Goal: Navigation & Orientation: Find specific page/section

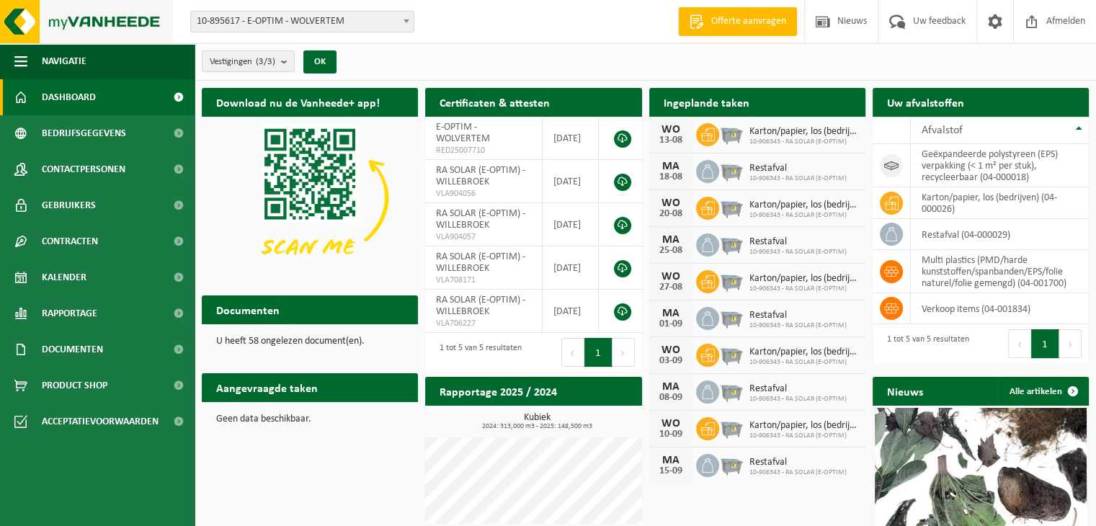
click at [91, 17] on img at bounding box center [86, 21] width 173 height 43
click at [934, 20] on span "Uw feedback" at bounding box center [939, 21] width 60 height 43
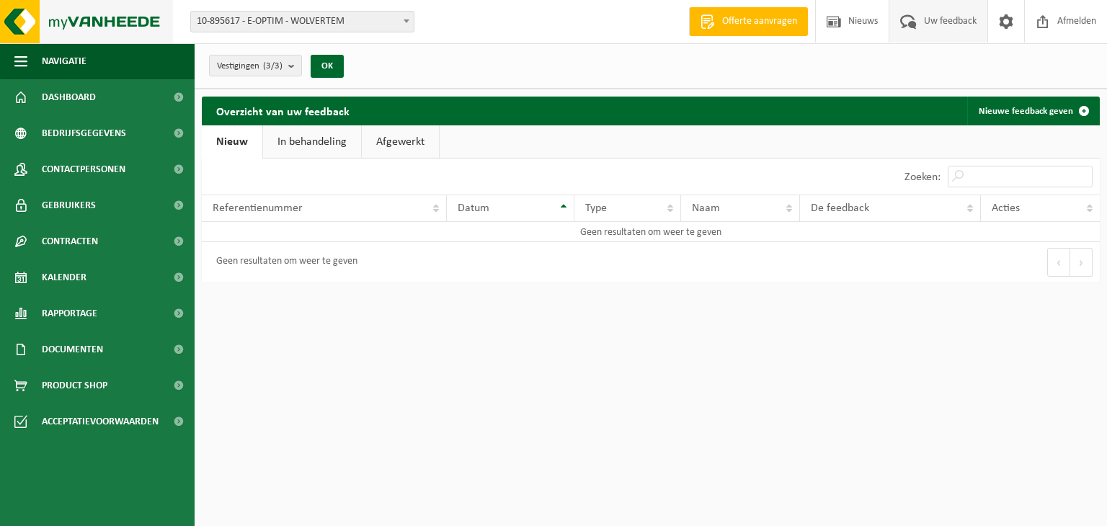
click at [85, 27] on img at bounding box center [86, 21] width 173 height 43
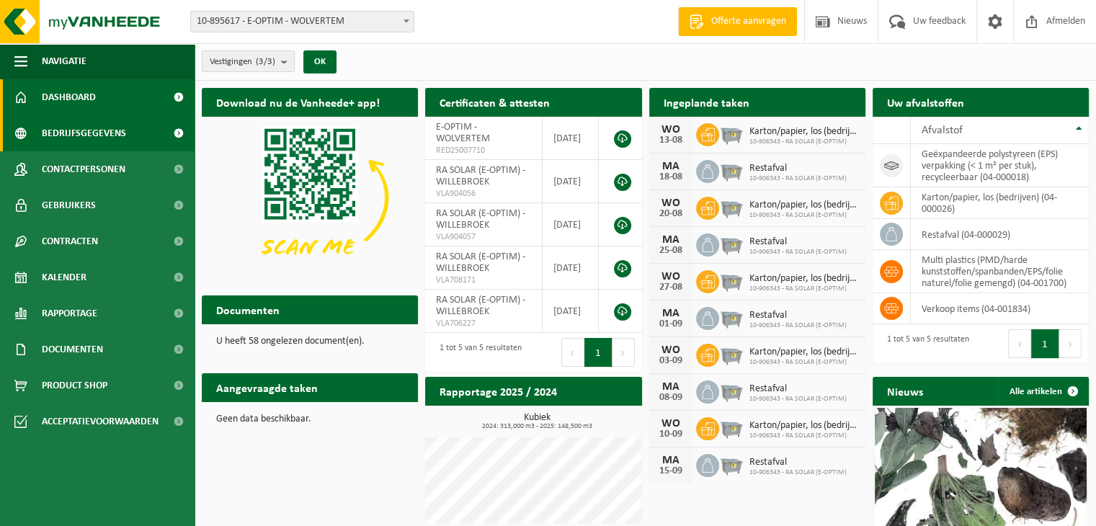
click at [99, 141] on span "Bedrijfsgegevens" at bounding box center [84, 133] width 84 height 36
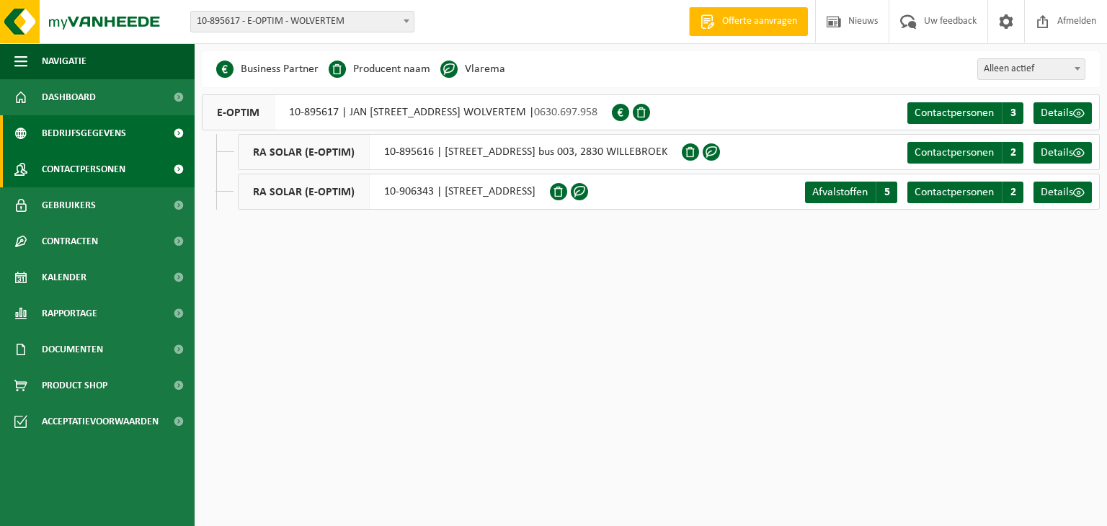
click at [89, 170] on span "Contactpersonen" at bounding box center [84, 169] width 84 height 36
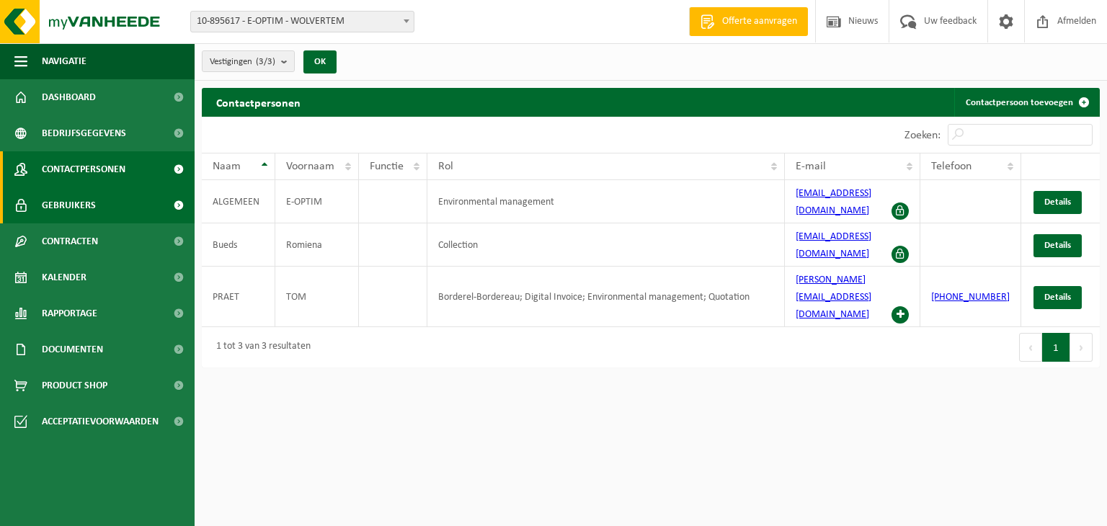
click at [97, 201] on link "Gebruikers" at bounding box center [97, 205] width 195 height 36
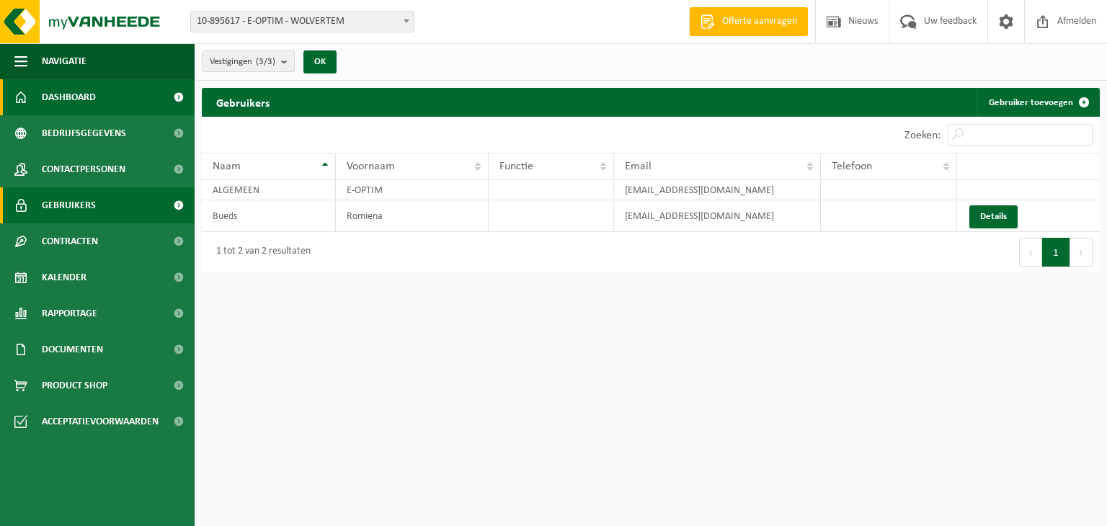
click at [84, 93] on span "Dashboard" at bounding box center [69, 97] width 54 height 36
